Goal: Task Accomplishment & Management: Use online tool/utility

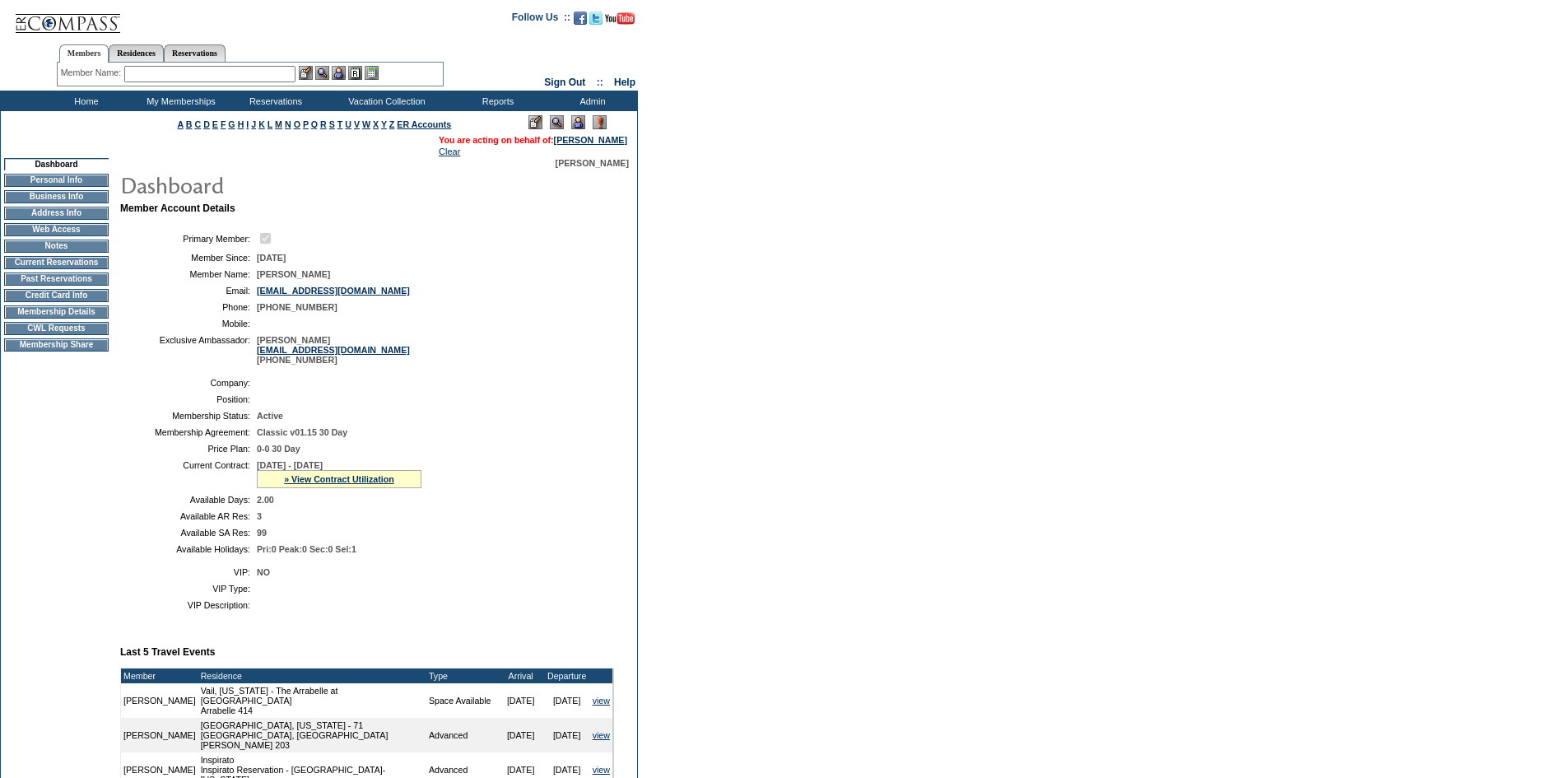
click at [98, 335] on td "CWL Requests" at bounding box center [56, 328] width 105 height 13
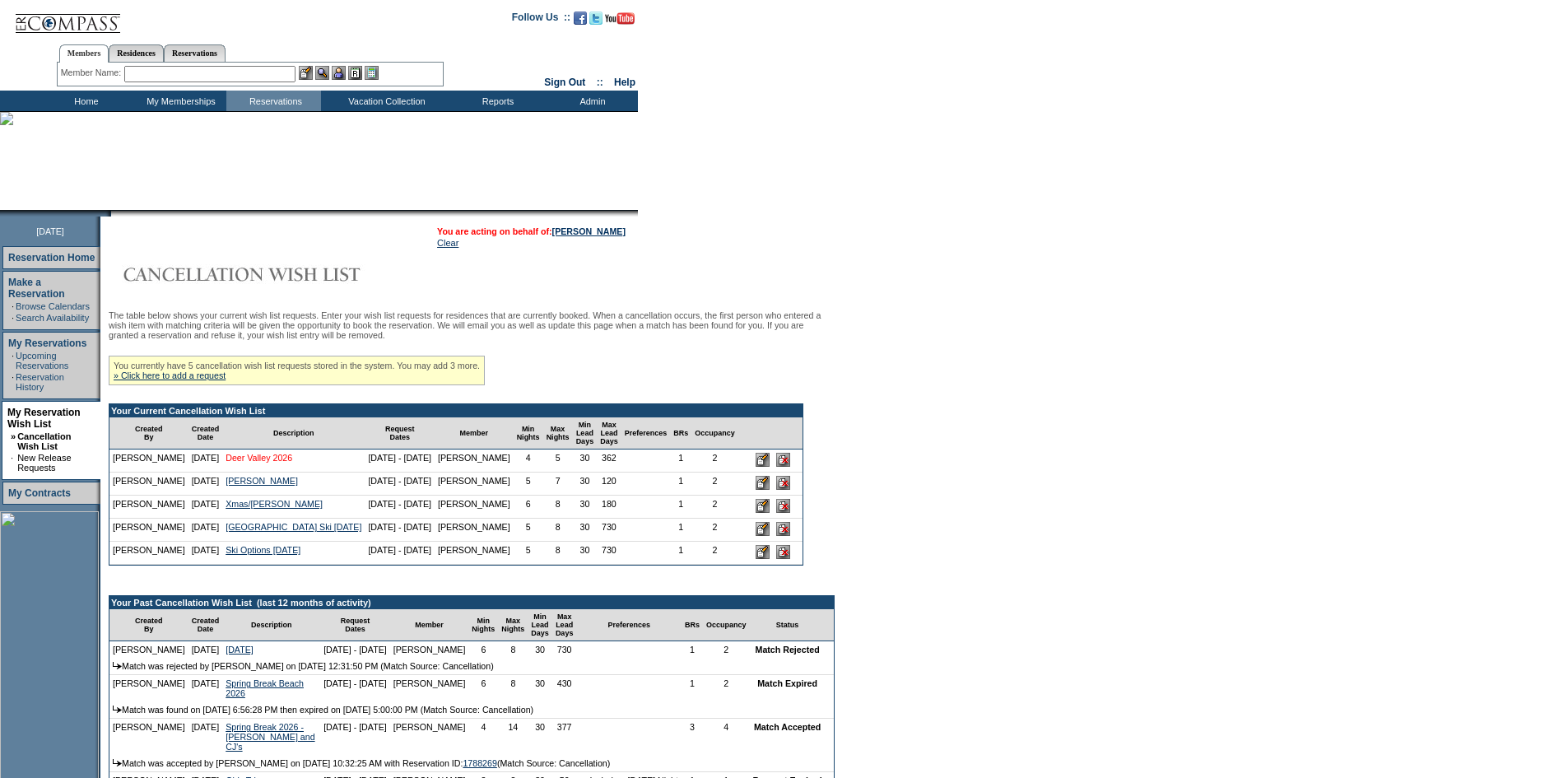
click at [285, 462] on link "Deer Valley 2026" at bounding box center [259, 457] width 66 height 10
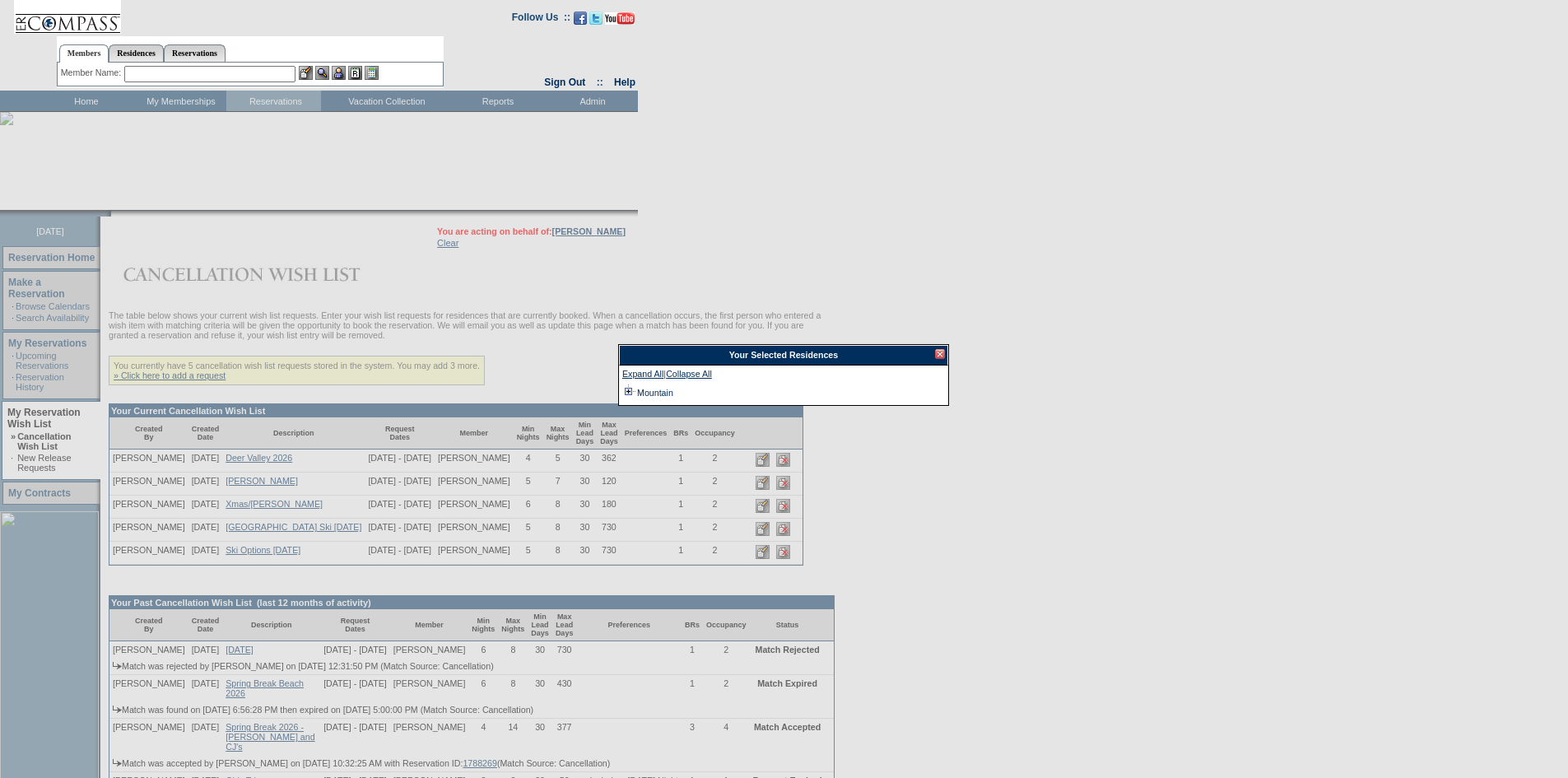
click at [631, 393] on td at bounding box center [628, 393] width 13 height 18
click at [943, 353] on div at bounding box center [939, 353] width 10 height 10
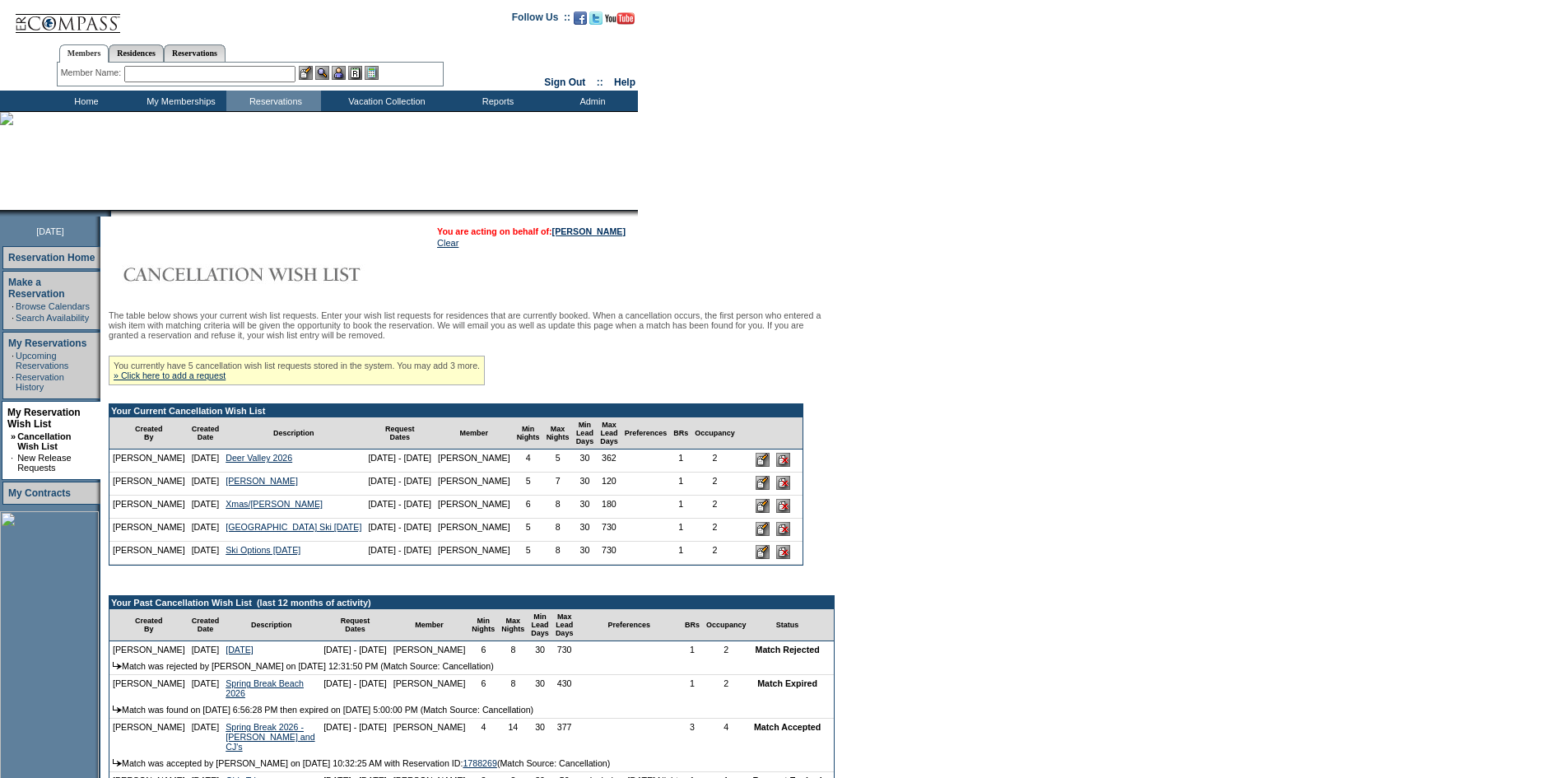
click at [73, 18] on img at bounding box center [67, 17] width 107 height 34
